Goal: Task Accomplishment & Management: Complete application form

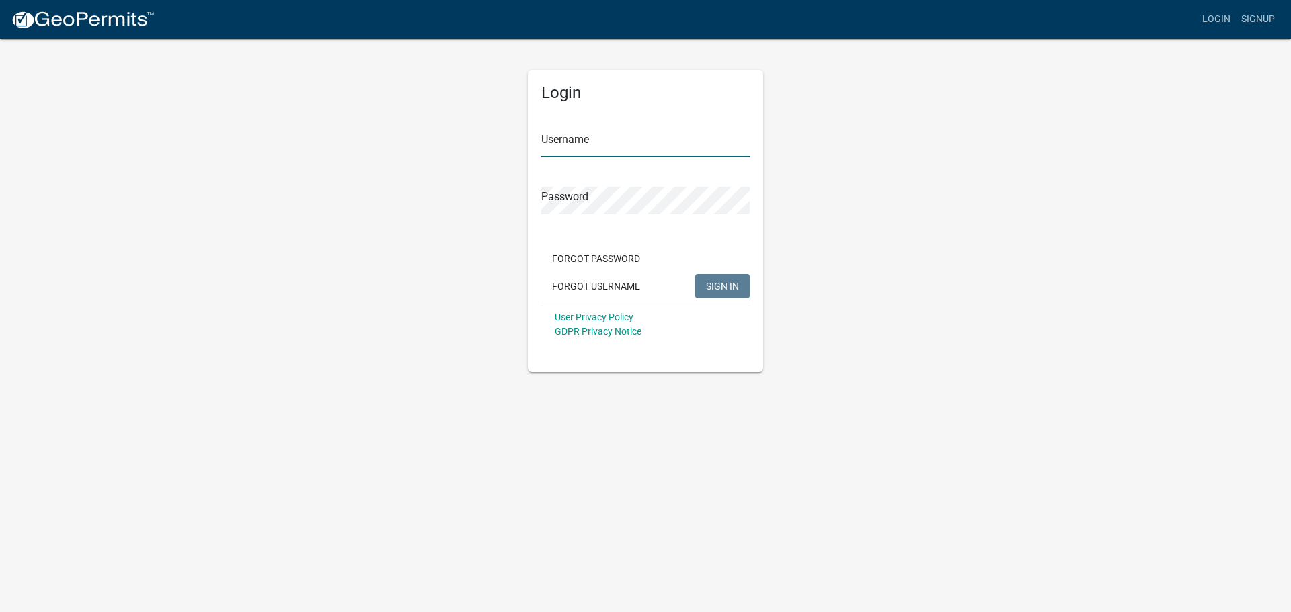
type input "[PERSON_NAME][EMAIL_ADDRESS][PERSON_NAME][DOMAIN_NAME]"
click at [717, 284] on span "SIGN IN" at bounding box center [722, 285] width 33 height 11
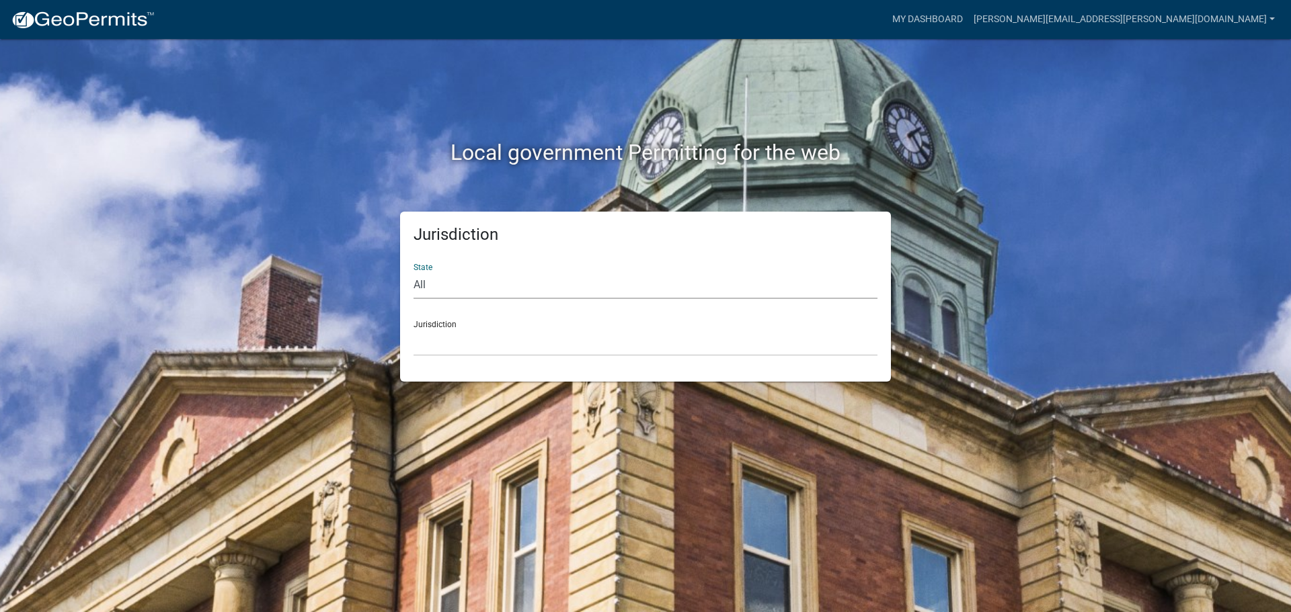
click at [425, 282] on select "All [US_STATE] [US_STATE] [US_STATE] [US_STATE] [US_STATE] [US_STATE] [US_STATE…" at bounding box center [645, 286] width 464 height 28
select select "[US_STATE]"
click at [413, 272] on select "All [US_STATE] [US_STATE] [US_STATE] [US_STATE] [US_STATE] [US_STATE] [US_STATE…" at bounding box center [645, 286] width 464 height 28
click at [430, 341] on select "[GEOGRAPHIC_DATA], [US_STATE][PERSON_NAME][GEOGRAPHIC_DATA], [US_STATE][PERSON_…" at bounding box center [645, 343] width 464 height 28
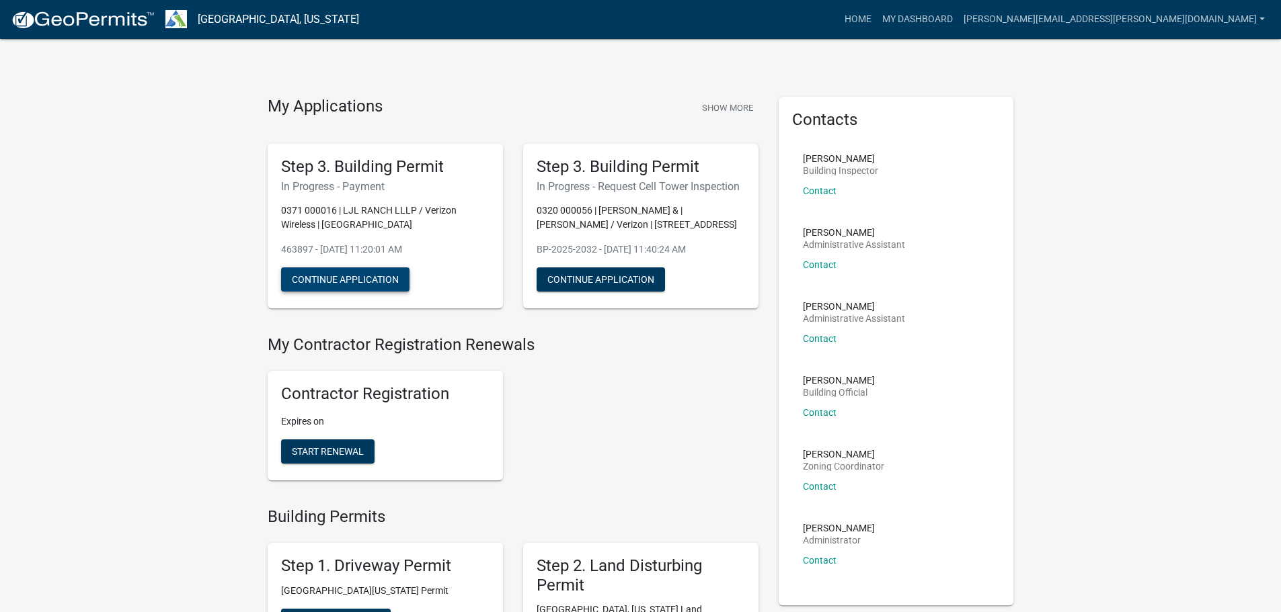
click at [298, 274] on button "Continue Application" at bounding box center [345, 280] width 128 height 24
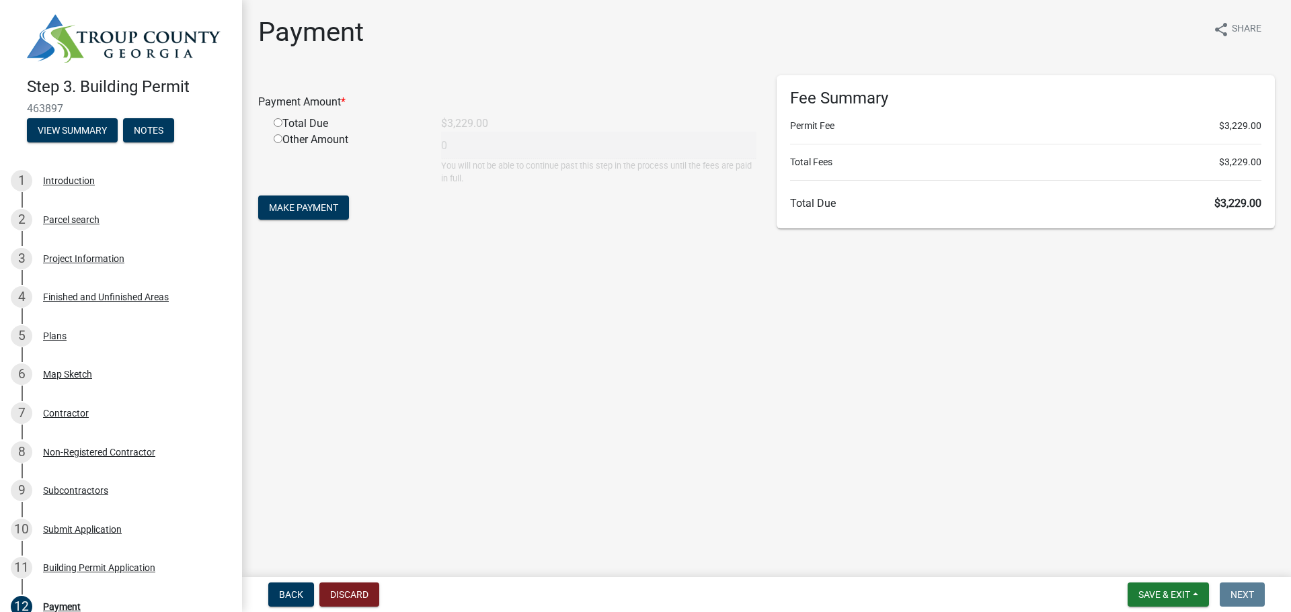
click at [278, 122] on input "radio" at bounding box center [278, 122] width 9 height 9
radio input "true"
type input "3229"
click at [313, 210] on span "Make Payment" at bounding box center [303, 207] width 69 height 11
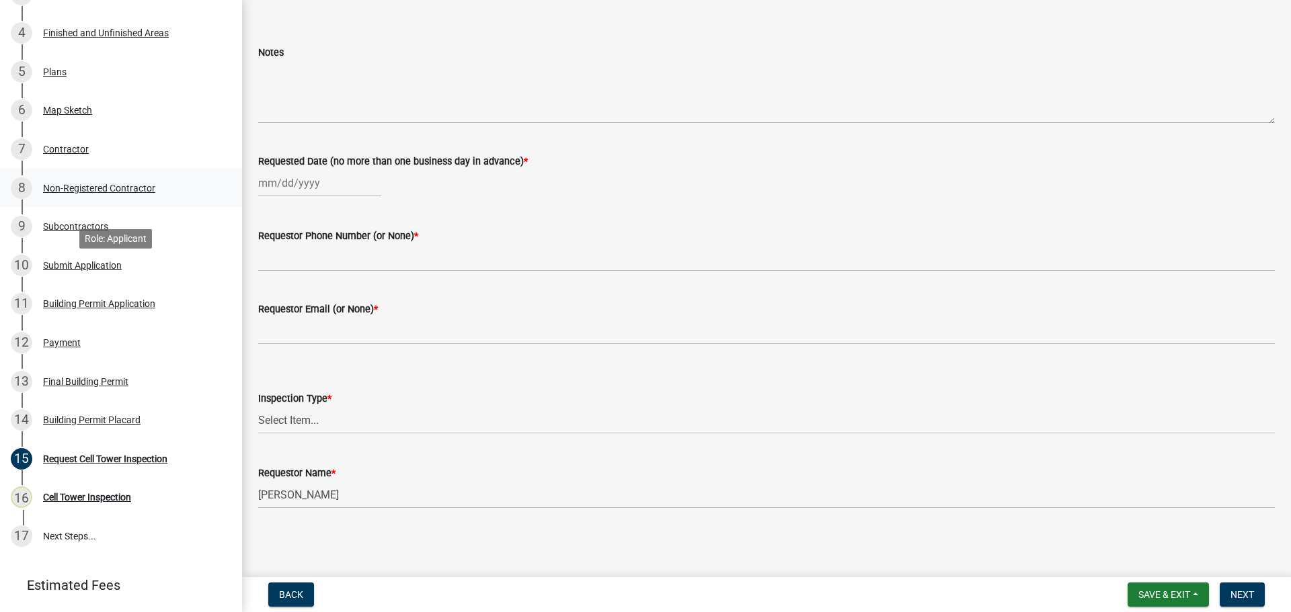
scroll to position [269, 0]
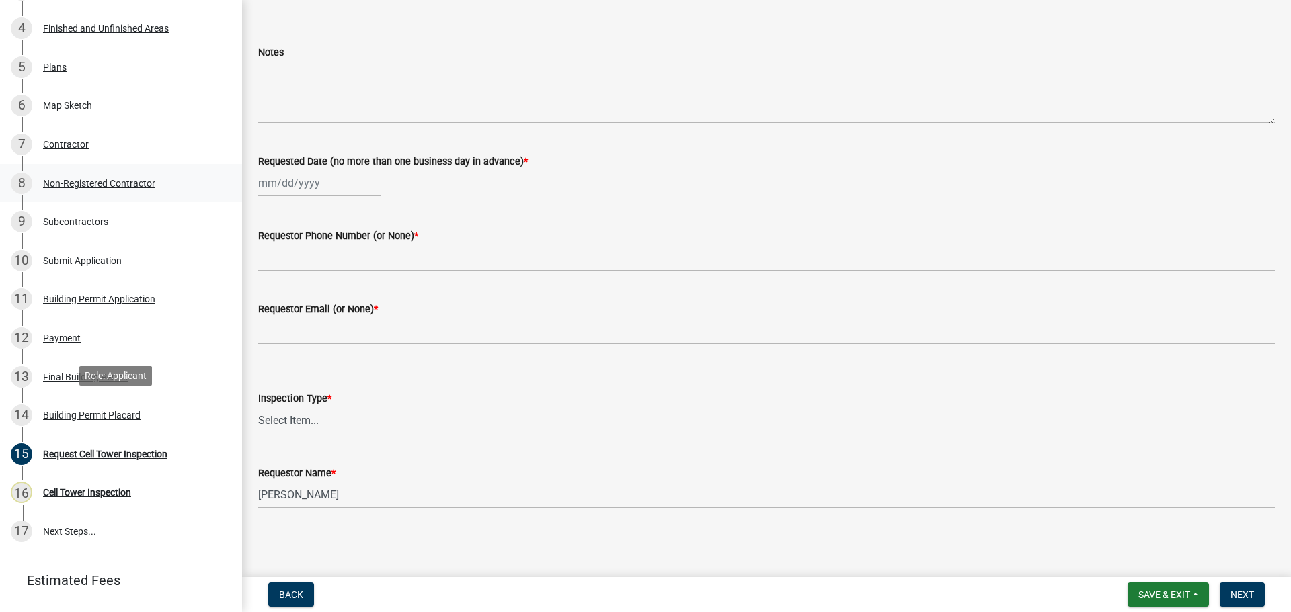
click at [108, 411] on div "Building Permit Placard" at bounding box center [91, 415] width 97 height 9
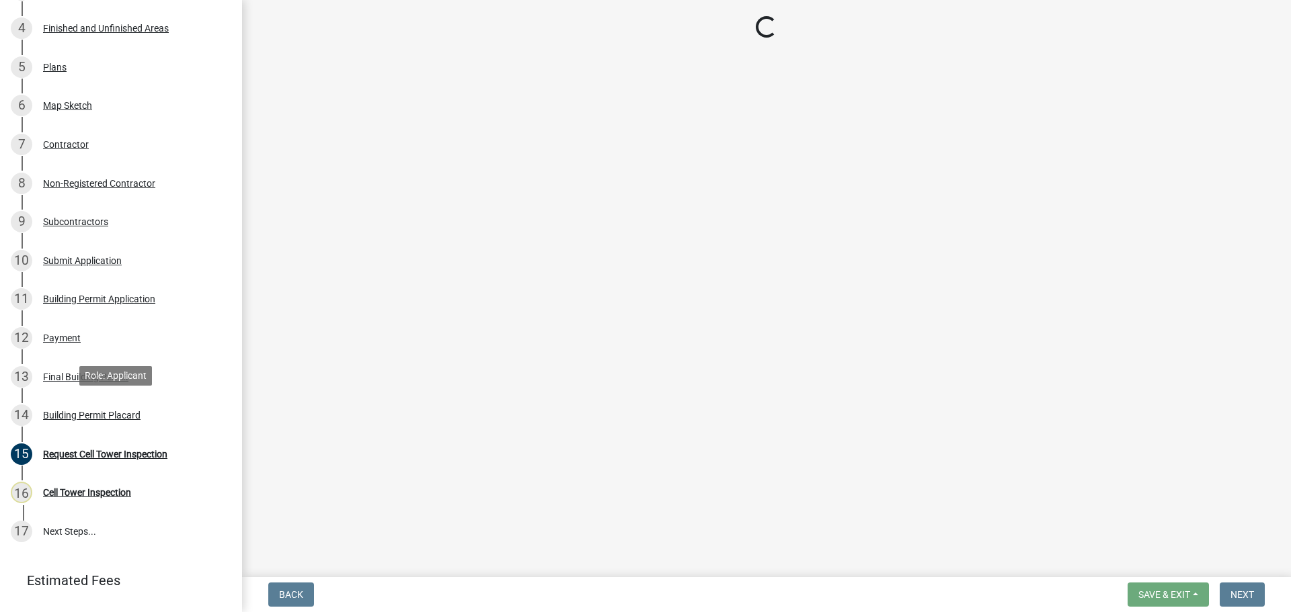
scroll to position [0, 0]
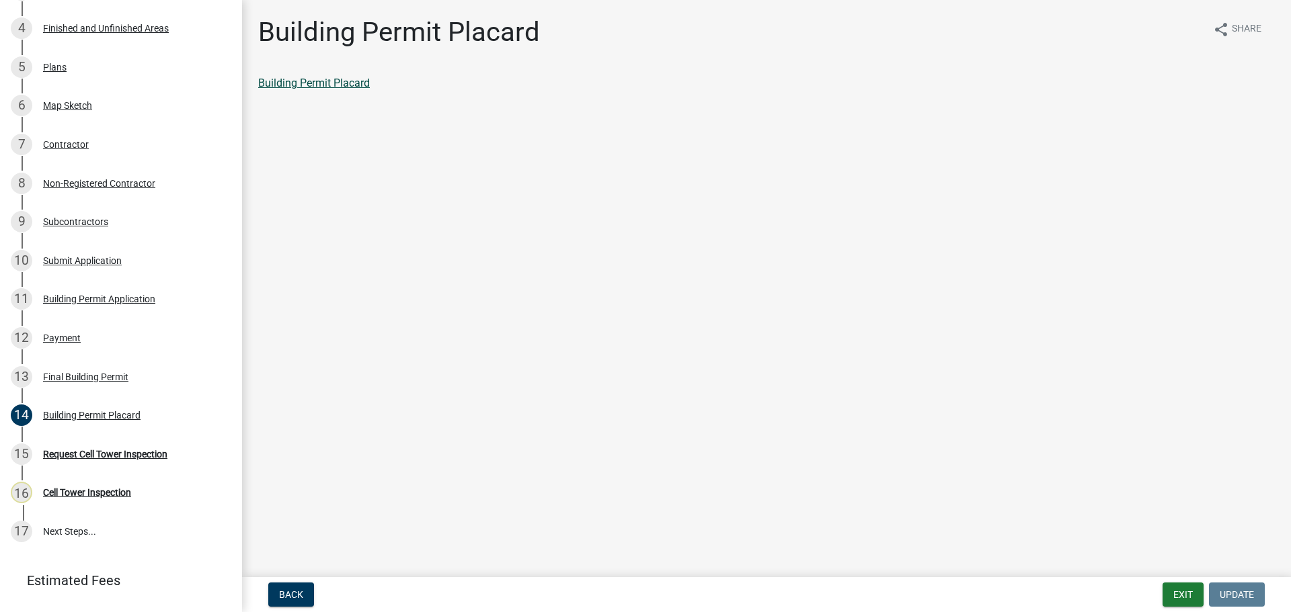
click at [339, 78] on link "Building Permit Placard" at bounding box center [314, 83] width 112 height 13
click at [1183, 592] on button "Exit" at bounding box center [1182, 595] width 41 height 24
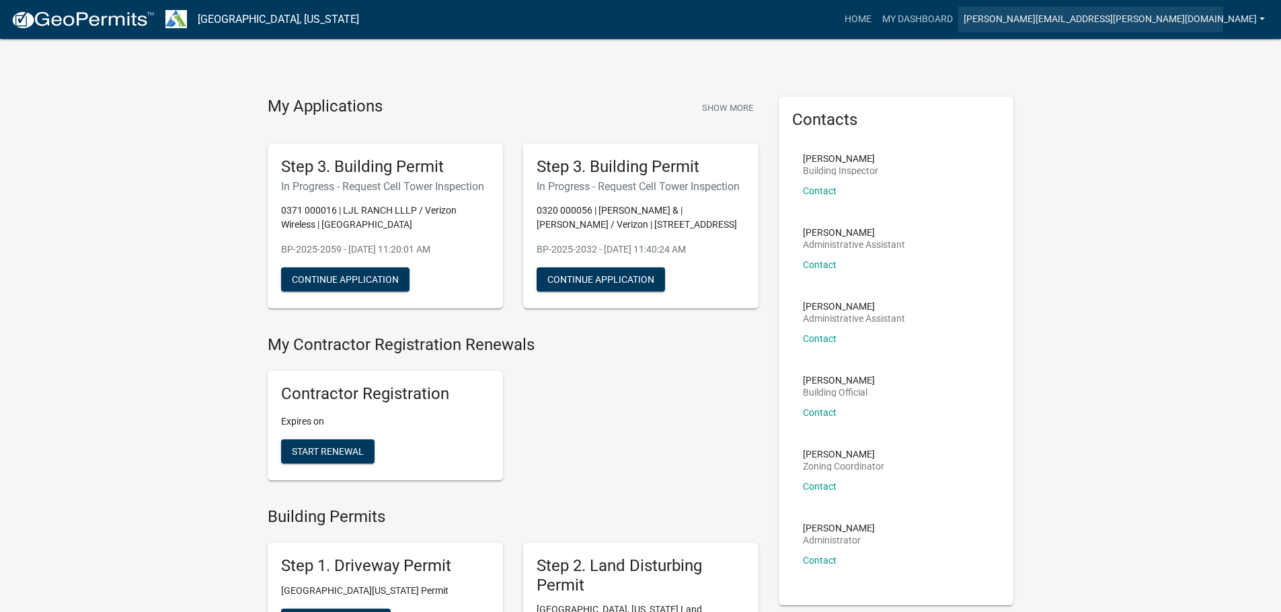
click at [1107, 19] on link "[PERSON_NAME][EMAIL_ADDRESS][PERSON_NAME][DOMAIN_NAME]" at bounding box center [1114, 20] width 312 height 26
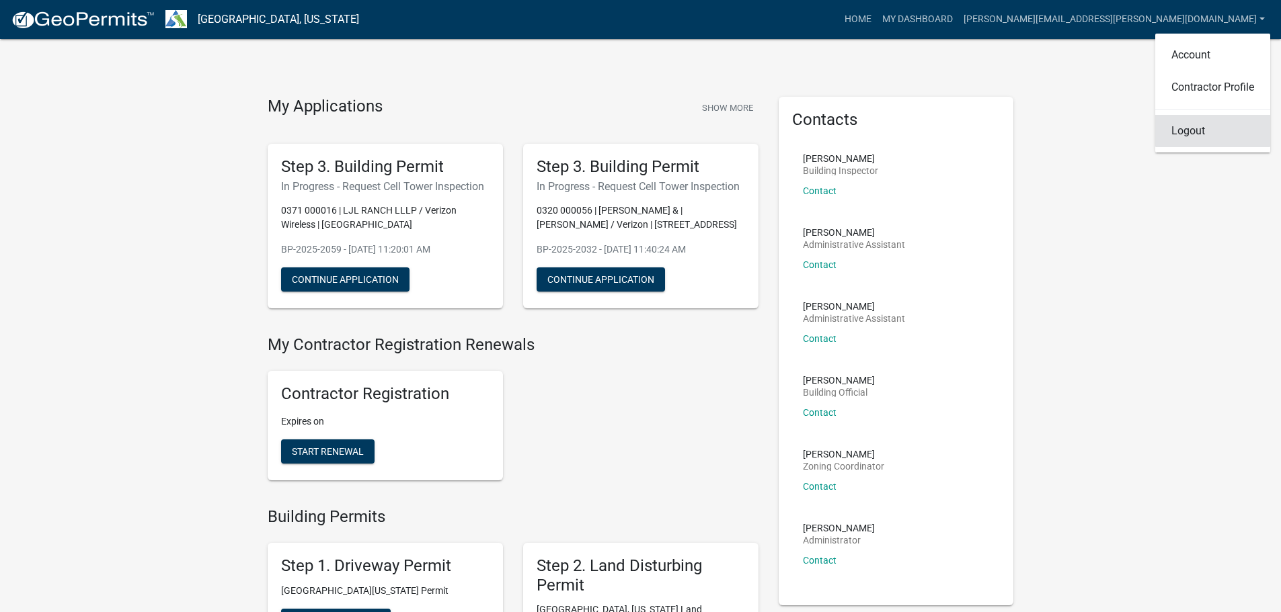
click at [1183, 131] on link "Logout" at bounding box center [1212, 131] width 115 height 32
